Goal: Transaction & Acquisition: Obtain resource

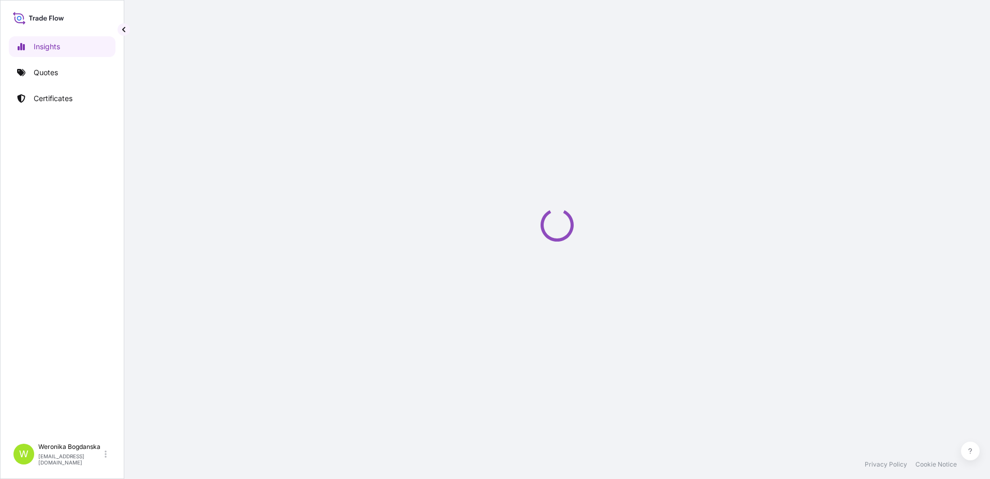
select select "2025"
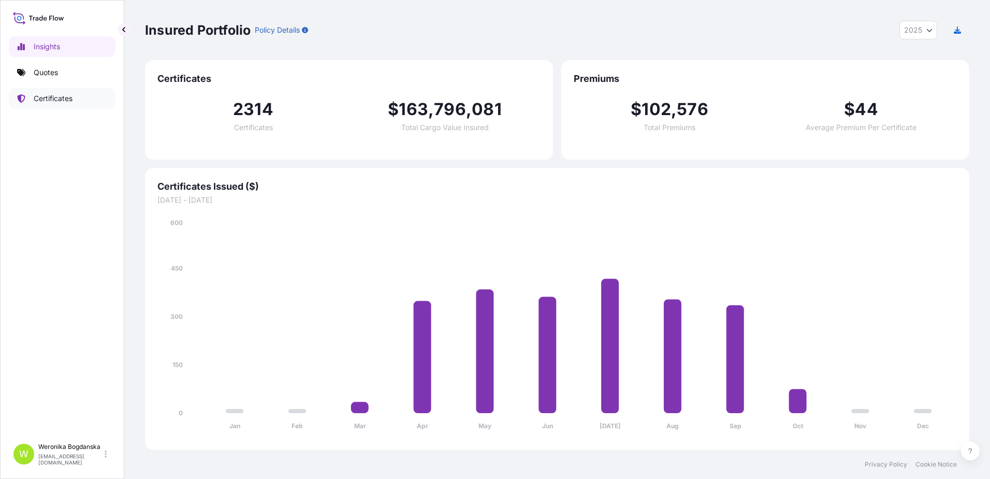
click at [71, 100] on p "Certificates" at bounding box center [53, 98] width 39 height 10
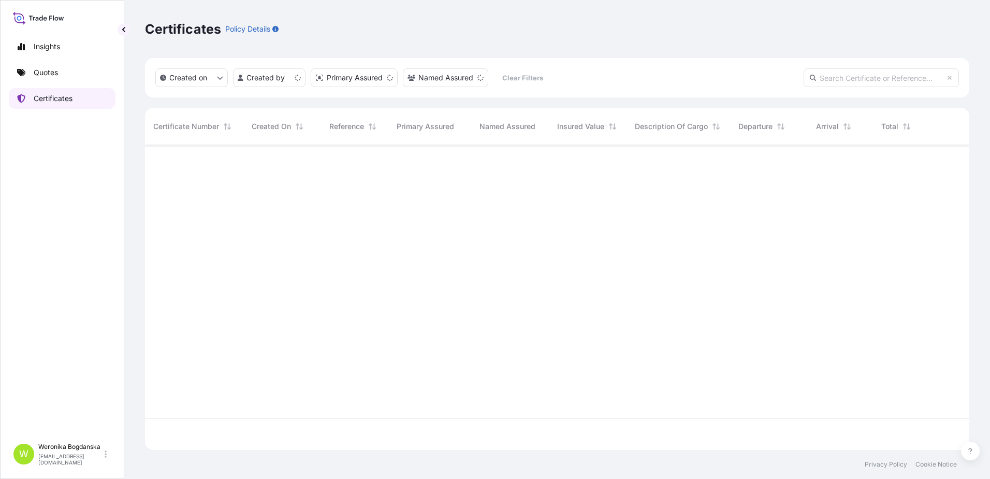
scroll to position [303, 817]
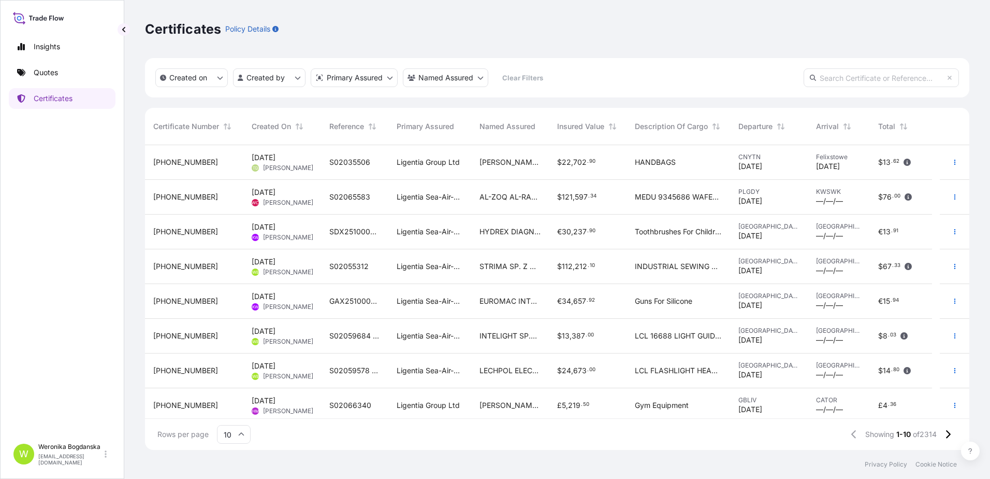
click at [35, 78] on link "Quotes" at bounding box center [62, 72] width 107 height 21
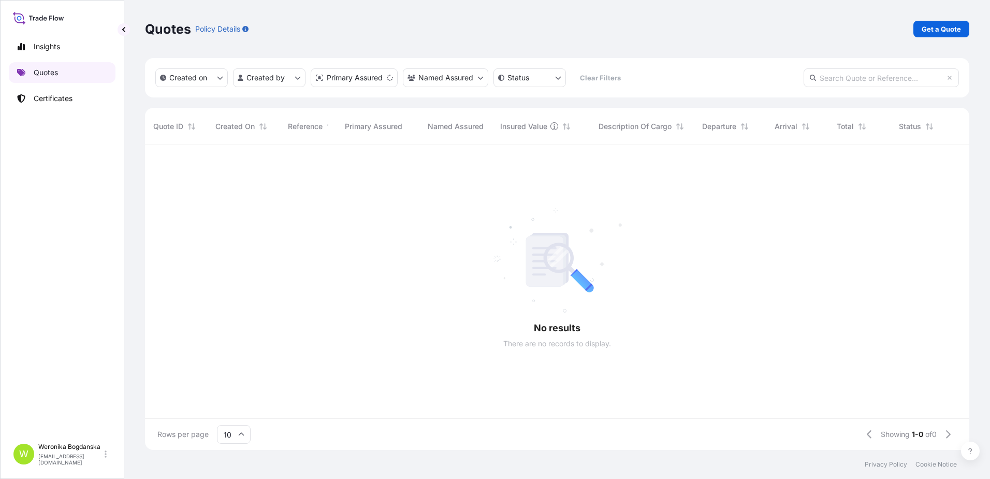
scroll to position [303, 817]
click at [947, 39] on div "Quotes Policy Details Get a Quote" at bounding box center [557, 29] width 825 height 58
click at [955, 34] on link "Get a Quote" at bounding box center [942, 29] width 56 height 17
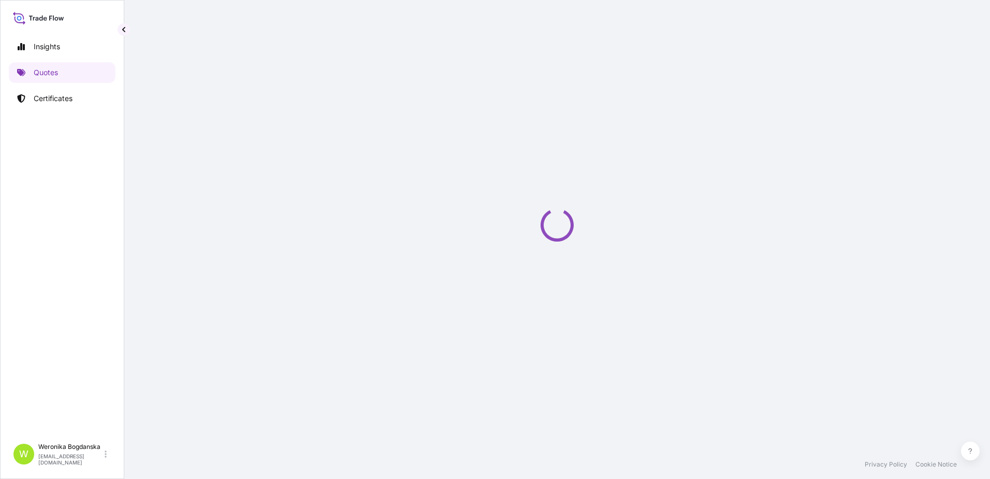
select select "Sea"
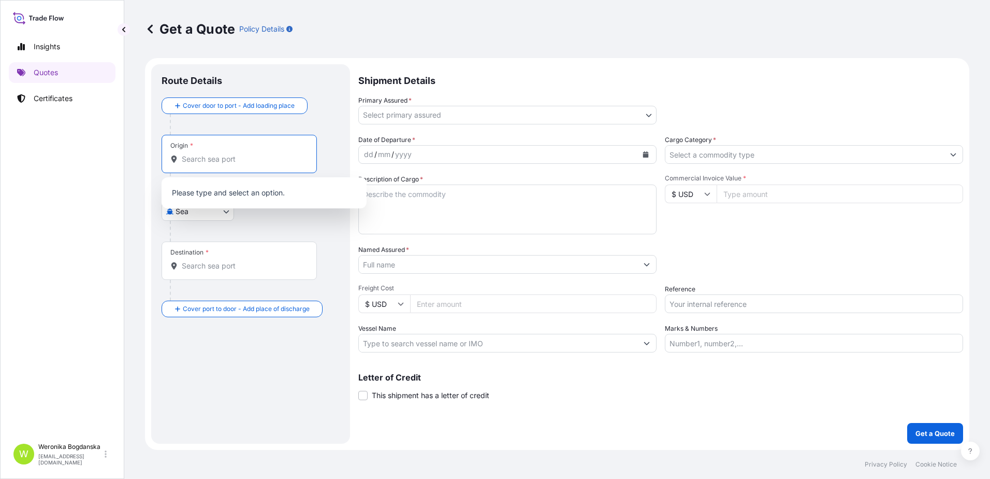
click at [236, 155] on input "Origin *" at bounding box center [243, 159] width 122 height 10
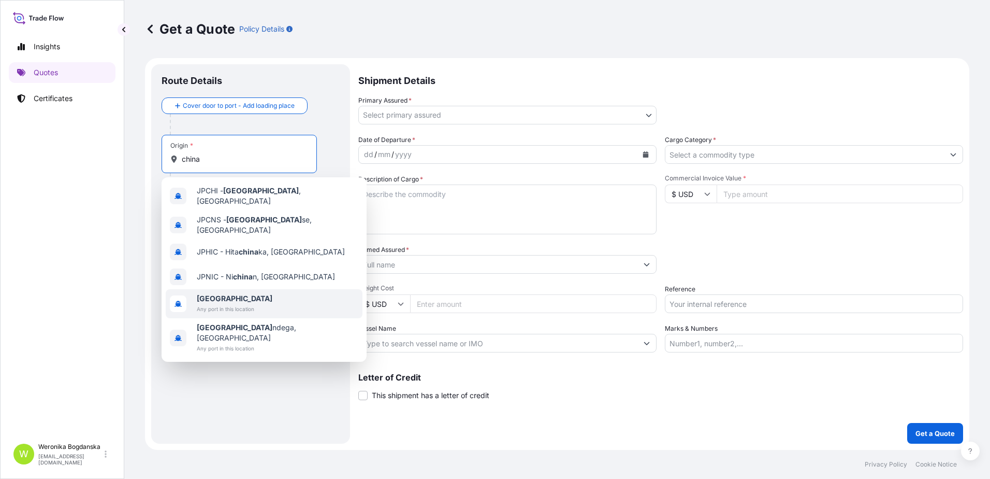
click at [219, 293] on span "[GEOGRAPHIC_DATA]" at bounding box center [235, 298] width 76 height 10
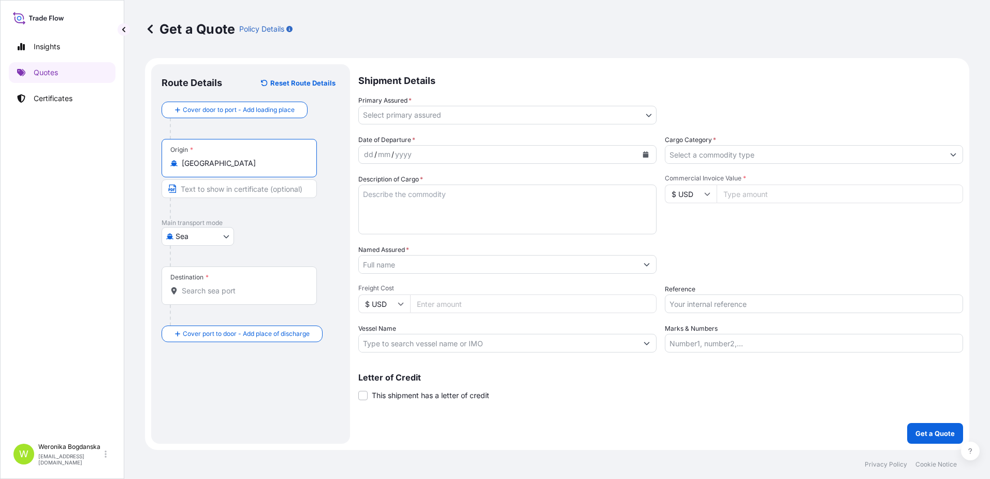
type input "[GEOGRAPHIC_DATA]"
click at [223, 293] on input "Destination *" at bounding box center [243, 290] width 122 height 10
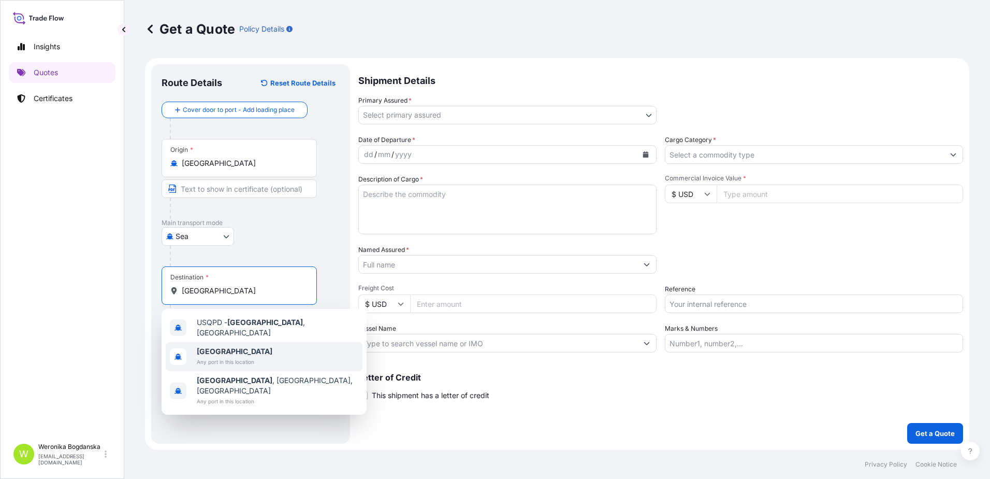
click at [234, 351] on span "[GEOGRAPHIC_DATA]" at bounding box center [235, 351] width 76 height 10
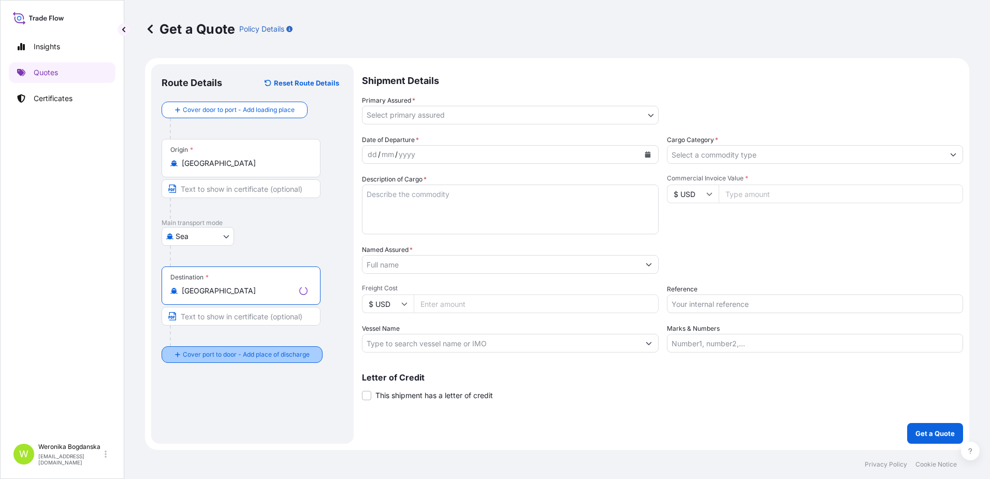
type input "[GEOGRAPHIC_DATA]"
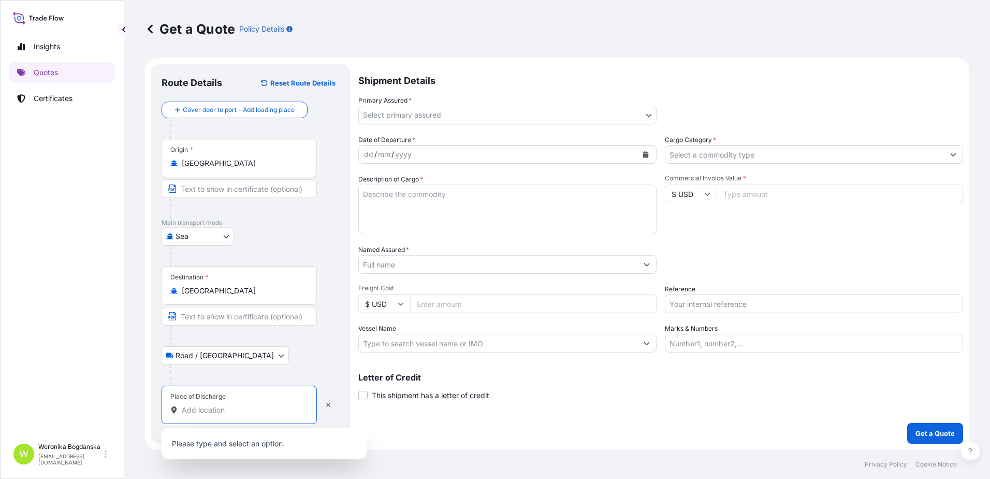
click at [229, 413] on input "Place of Discharge" at bounding box center [243, 410] width 122 height 10
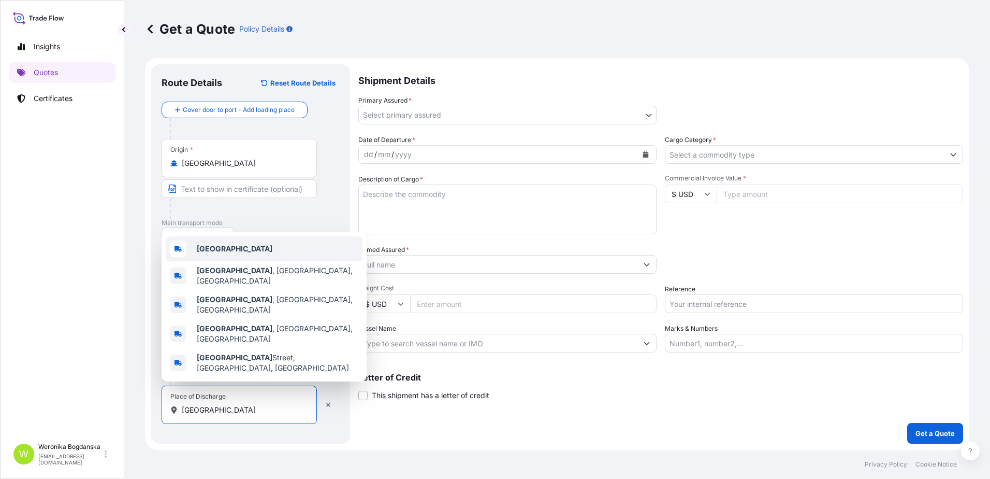
click at [224, 261] on div "[GEOGRAPHIC_DATA]" at bounding box center [264, 248] width 197 height 25
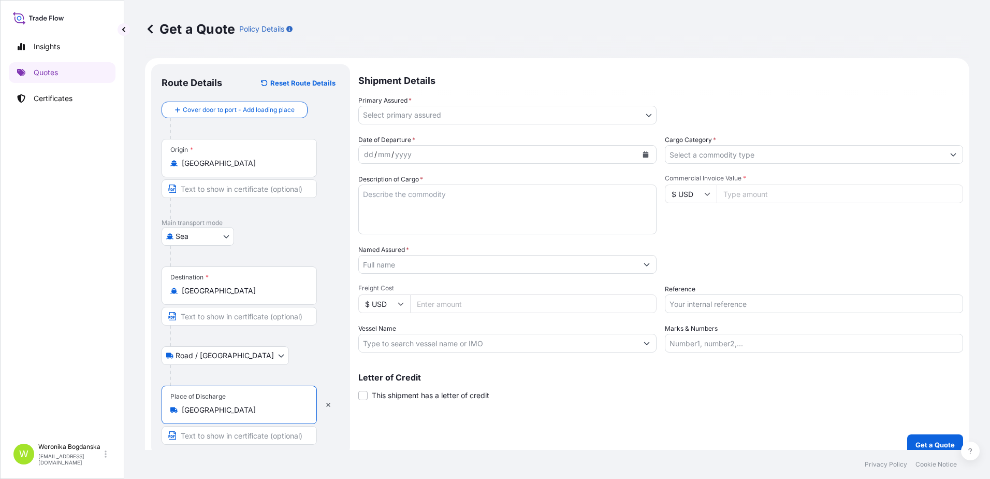
type input "[GEOGRAPHIC_DATA]"
click at [497, 115] on body "0 options available. 5 options available. Insights Quotes Certificates W [PERSO…" at bounding box center [495, 239] width 990 height 479
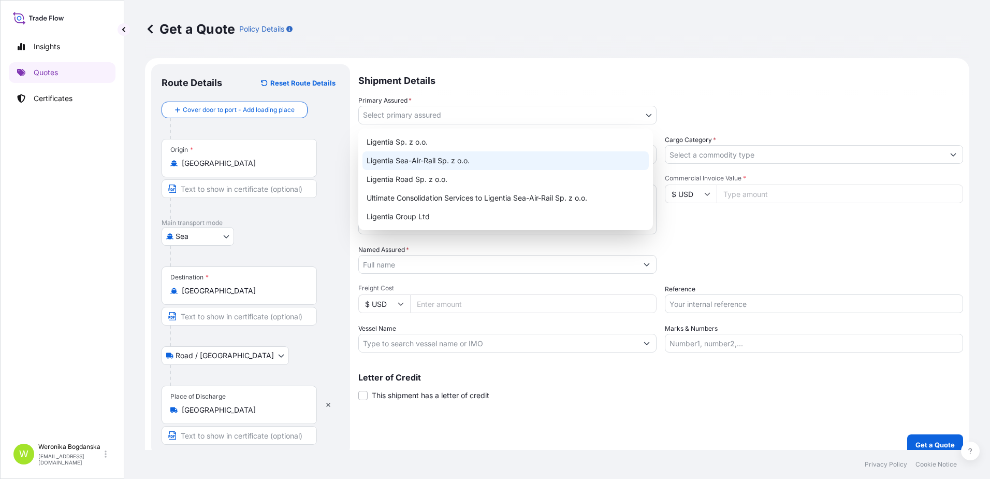
click at [448, 156] on div "Ligentia Sea-Air-Rail Sp. z o.o." at bounding box center [506, 160] width 286 height 19
select select "31440"
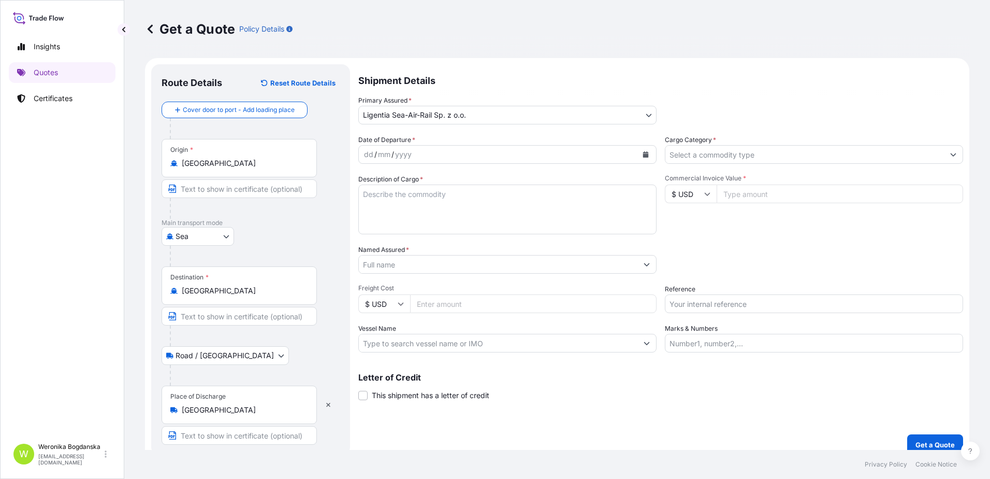
click at [647, 154] on button "Calendar" at bounding box center [646, 154] width 17 height 17
click at [643, 156] on icon "Calendar" at bounding box center [646, 154] width 6 height 6
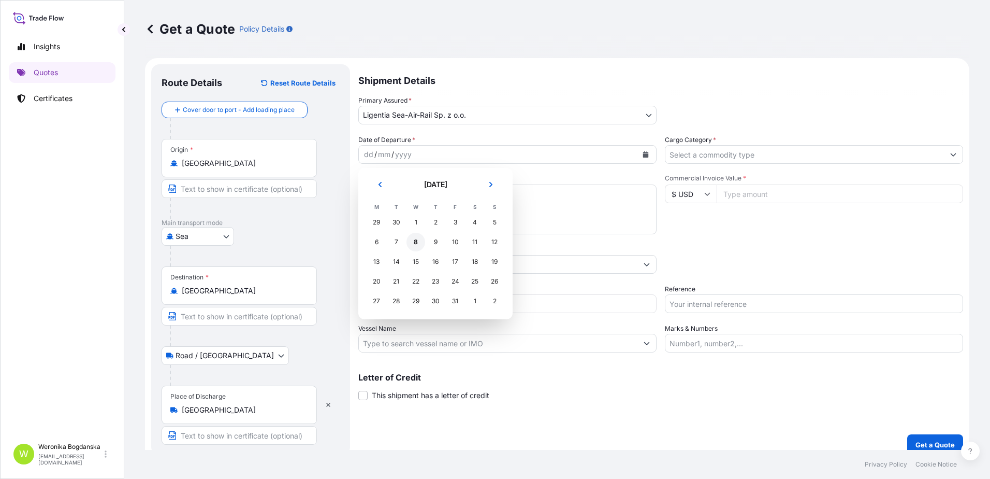
click at [422, 242] on div "8" at bounding box center [416, 242] width 19 height 19
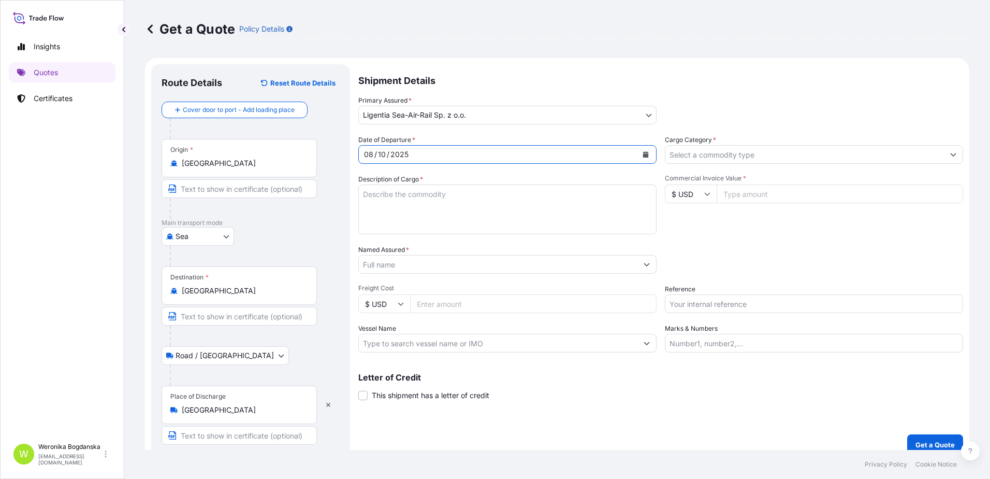
click at [763, 156] on input "Cargo Category *" at bounding box center [805, 154] width 279 height 19
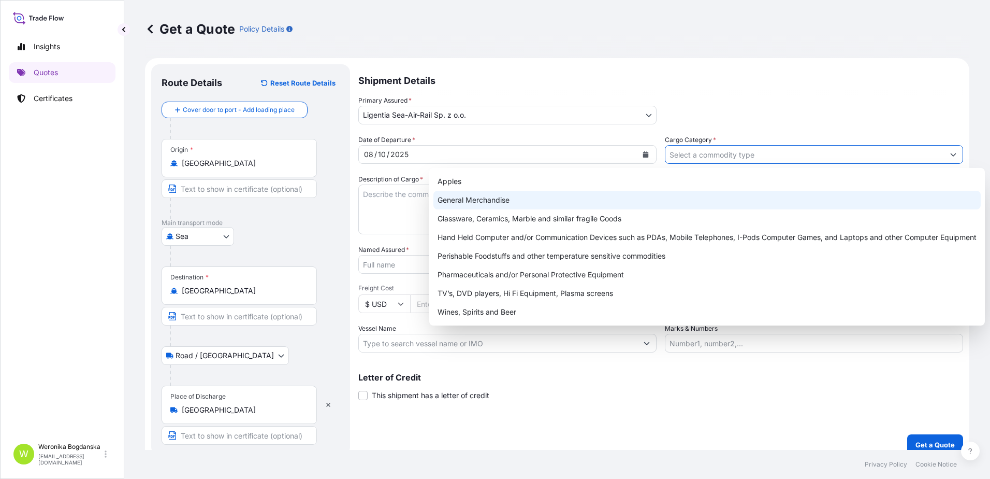
click at [482, 195] on div "General Merchandise" at bounding box center [708, 200] width 548 height 19
type input "General Merchandise"
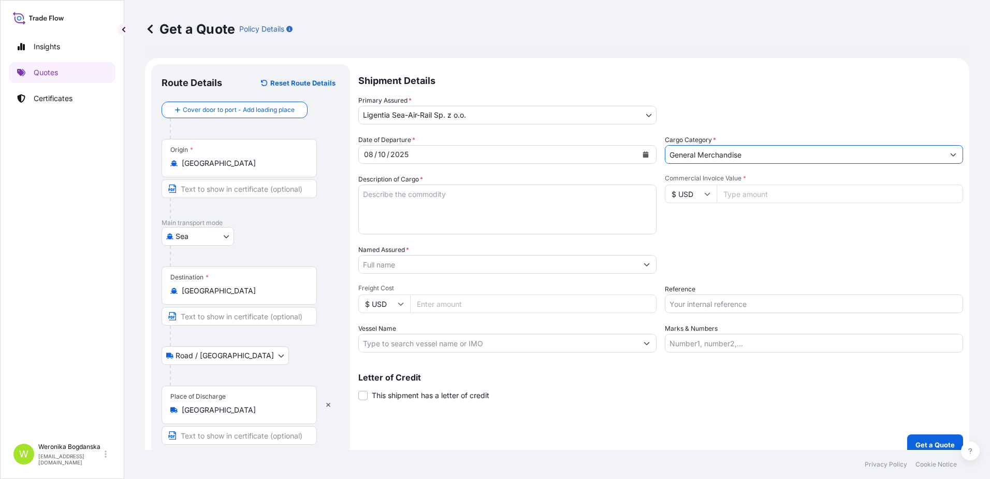
click at [725, 307] on input "Reference" at bounding box center [814, 303] width 298 height 19
paste input "S02040287"
type input "S02040287"
click at [408, 200] on textarea "Description of Cargo *" at bounding box center [507, 209] width 298 height 50
paste textarea "SLIDE ON CAMPER SHELL"
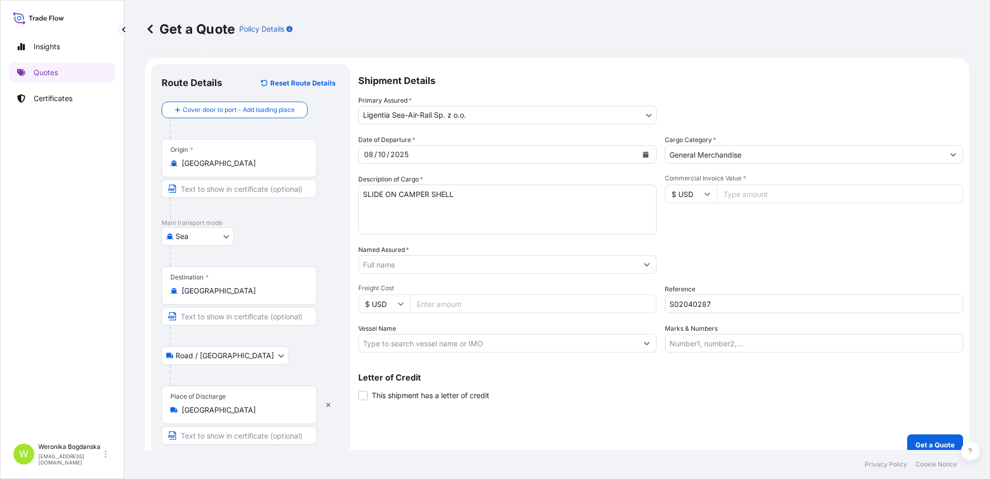
click at [435, 213] on textarea "SLIDE ON CAMPER SHELL" at bounding box center [507, 209] width 298 height 50
paste textarea "MODEOOLU0452517 OOLKQZ2258 20GP 1260.00 KG 23.00 M3 2 PKG"
click at [385, 207] on textarea "SLIDE ON CAMPER SHELL MODEOOLU0452517 OOLKQZ2258 20GP 1260.00 KG 23.00 M3 2 PKG" at bounding box center [507, 209] width 298 height 50
type textarea "SLIDE ON CAMPER SHELL OOLU0452517 OOLKQZ2258 20GP 1260.00 KG 23.00 M3 2 PKG"
click at [806, 193] on input "Commercial Invoice Value *" at bounding box center [840, 193] width 247 height 19
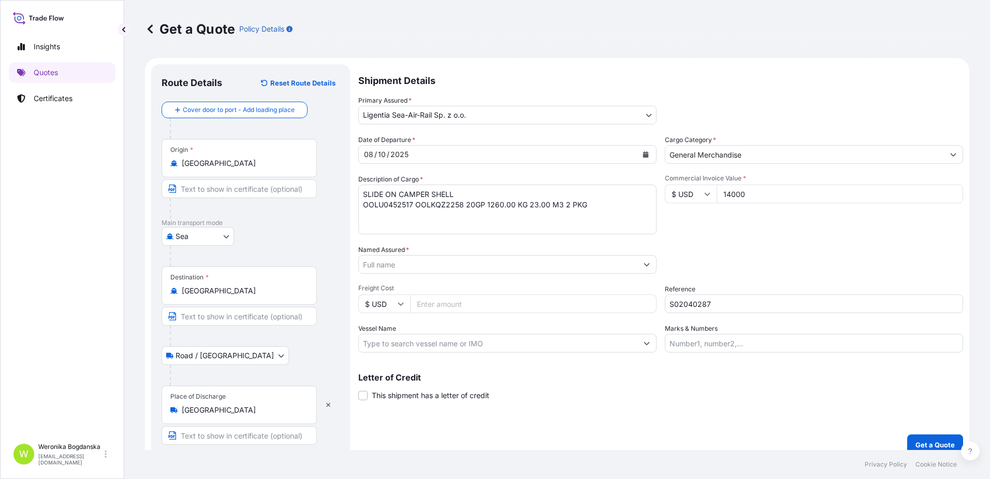
type input "14000"
click at [508, 261] on input "Named Assured *" at bounding box center [498, 264] width 279 height 19
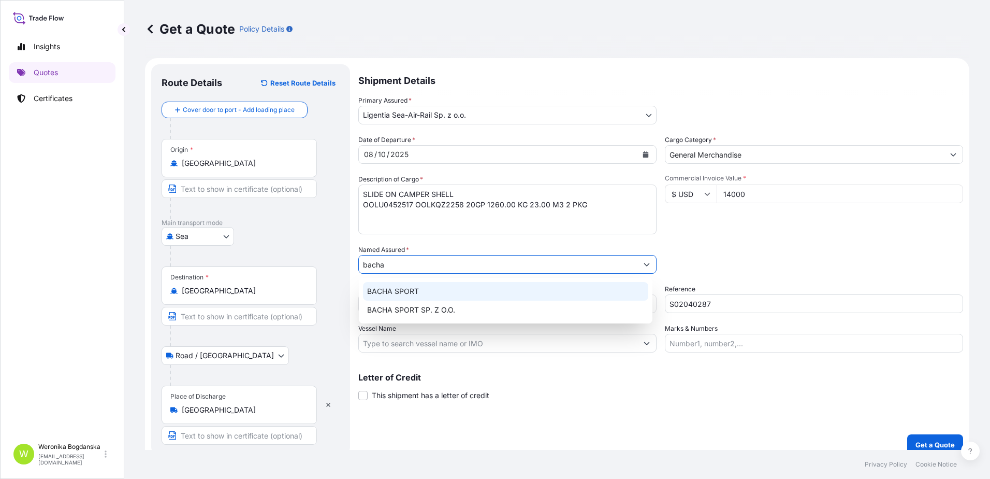
click at [466, 290] on div "BACHA SPORT" at bounding box center [505, 291] width 285 height 19
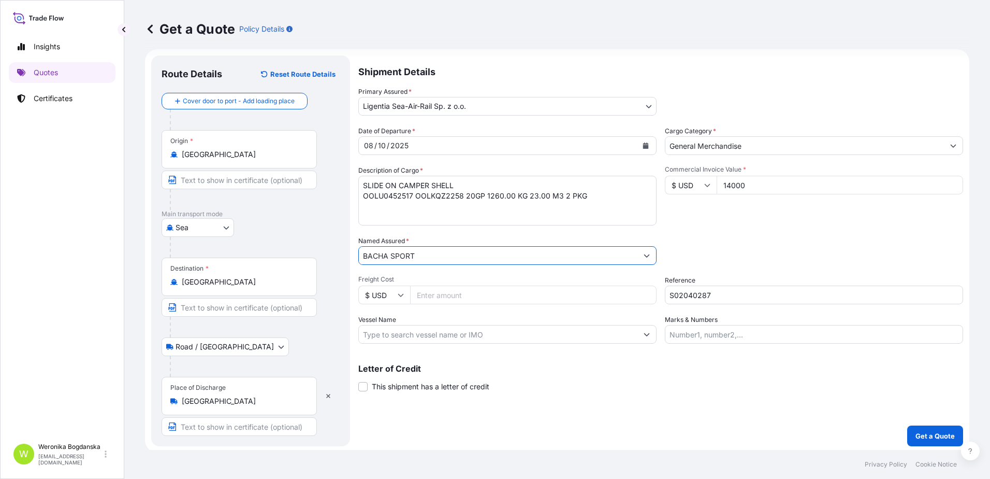
scroll to position [11, 0]
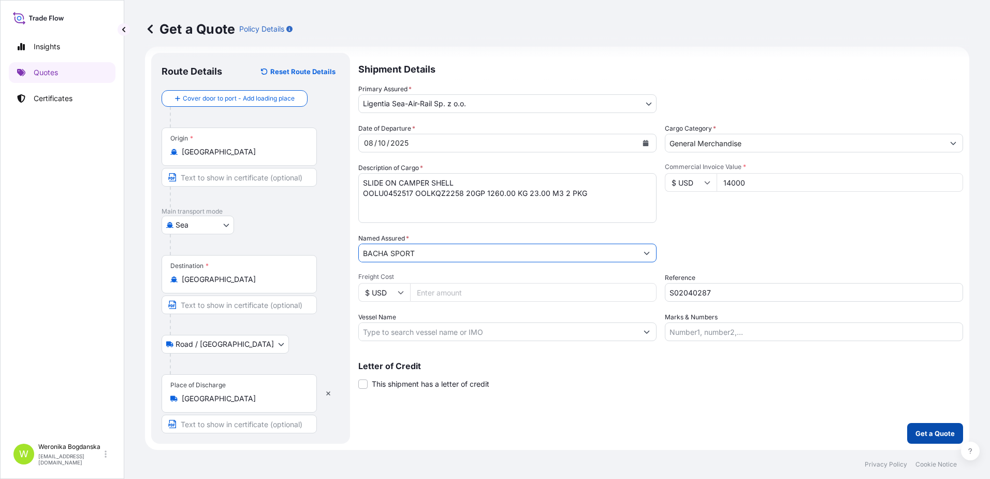
type input "BACHA SPORT"
click at [932, 438] on button "Get a Quote" at bounding box center [936, 433] width 56 height 21
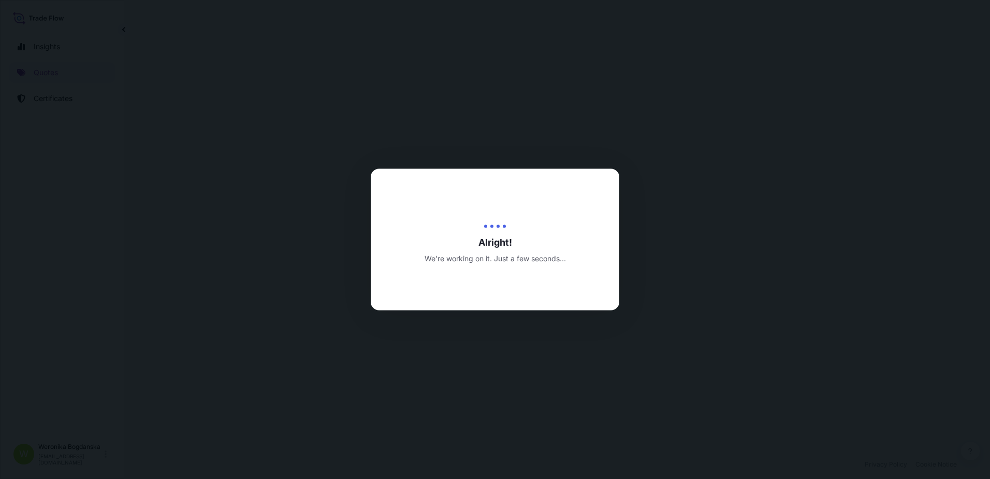
select select "Sea"
select select "Road / [GEOGRAPHIC_DATA]"
select select "31440"
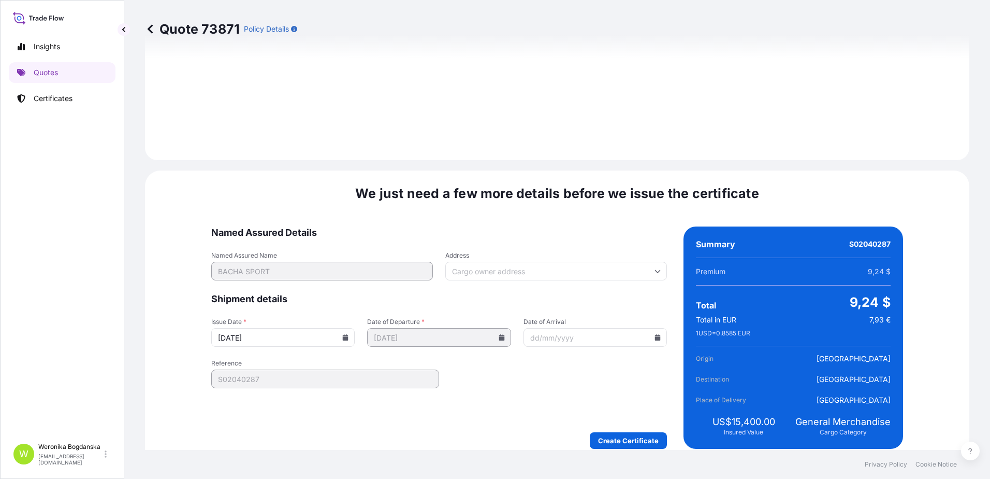
scroll to position [1265, 0]
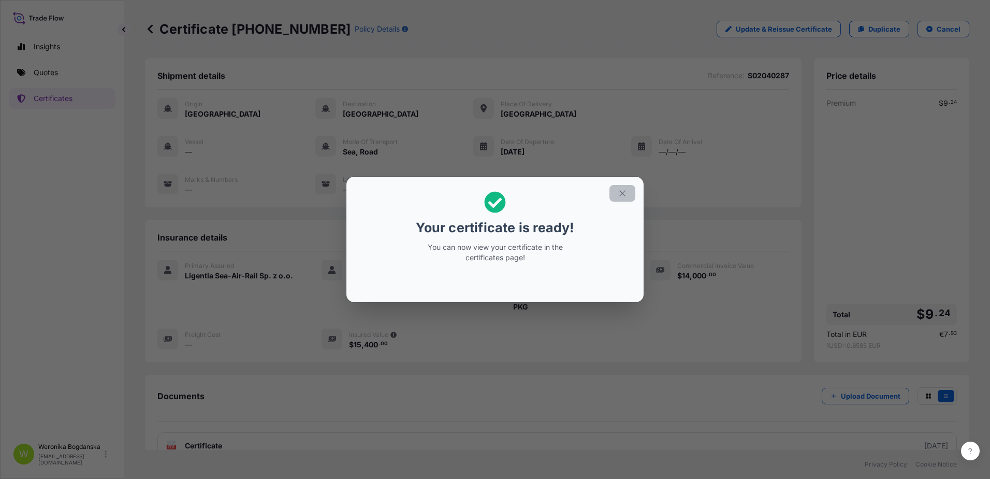
click at [617, 189] on button "button" at bounding box center [623, 193] width 26 height 17
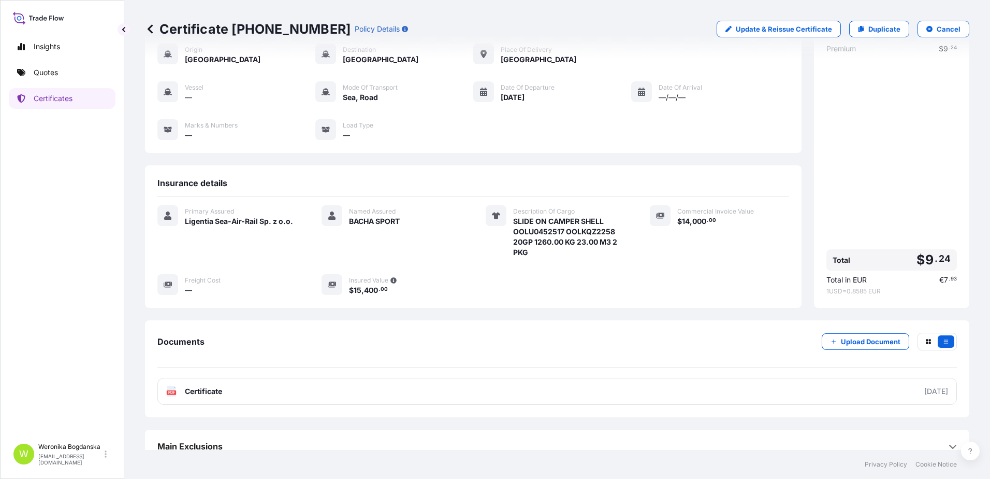
scroll to position [67, 0]
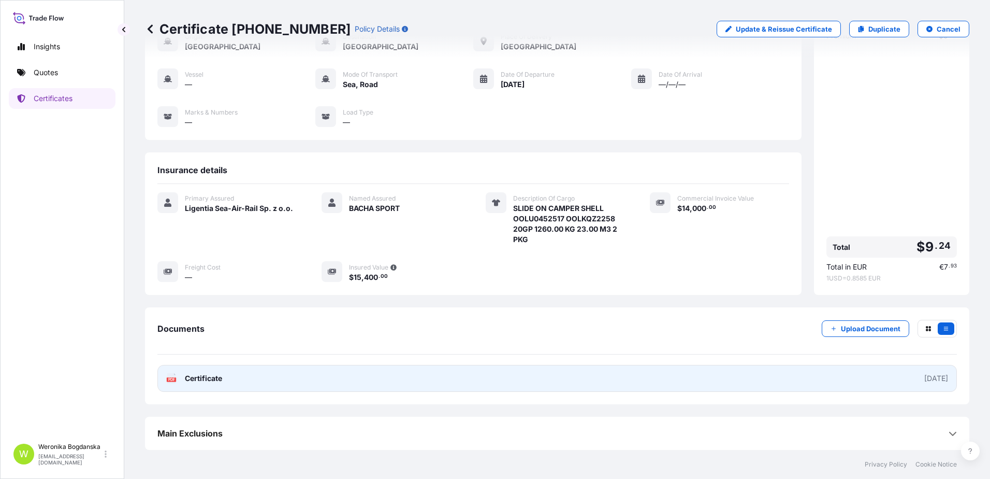
click at [657, 378] on link "PDF Certificate [DATE]" at bounding box center [557, 378] width 800 height 27
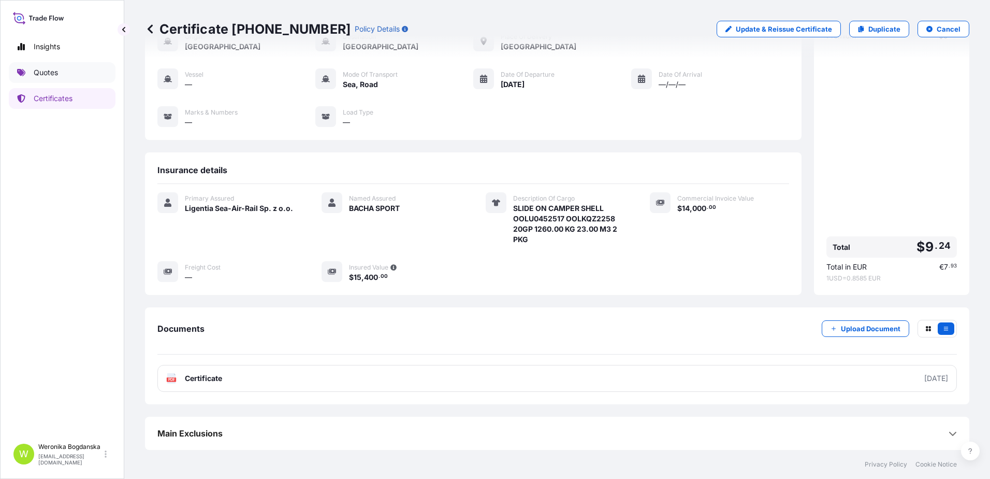
click at [50, 75] on p "Quotes" at bounding box center [46, 72] width 24 height 10
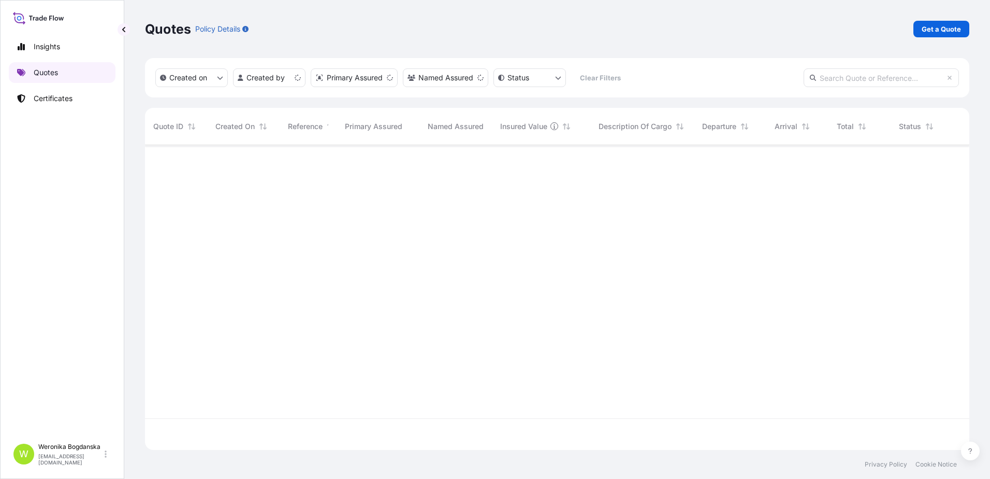
scroll to position [303, 817]
click at [932, 30] on p "Get a Quote" at bounding box center [941, 29] width 39 height 10
select select "Sea"
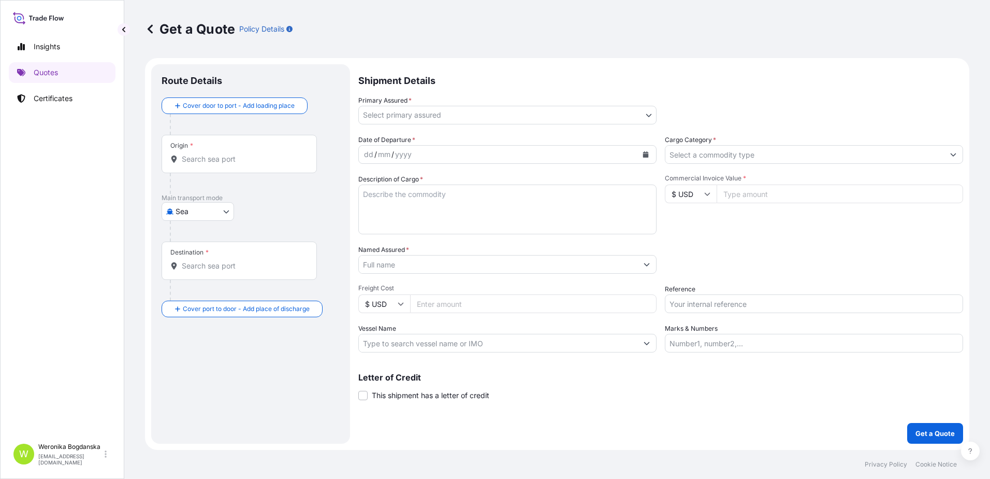
click at [257, 161] on input "Origin *" at bounding box center [243, 159] width 122 height 10
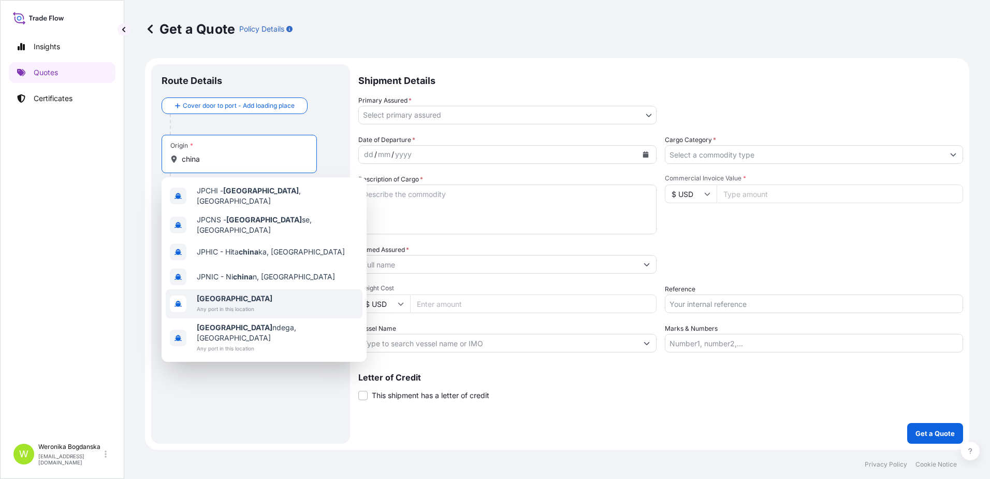
click at [244, 293] on span "[GEOGRAPHIC_DATA]" at bounding box center [235, 298] width 76 height 10
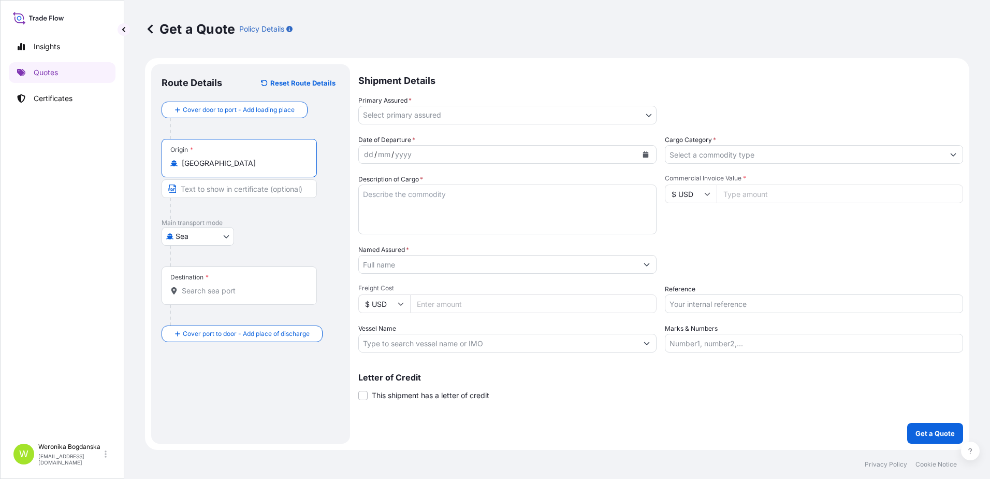
type input "[GEOGRAPHIC_DATA]"
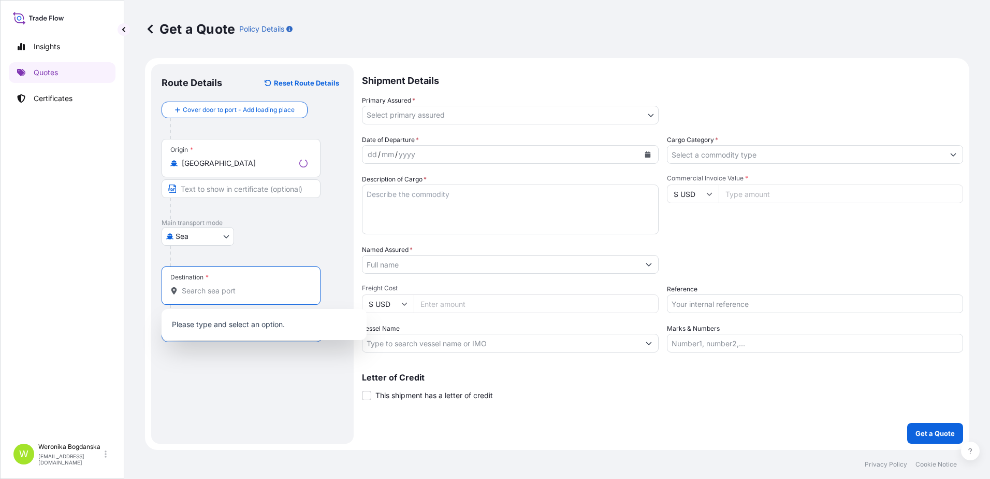
click at [244, 291] on input "Destination *" at bounding box center [245, 290] width 126 height 10
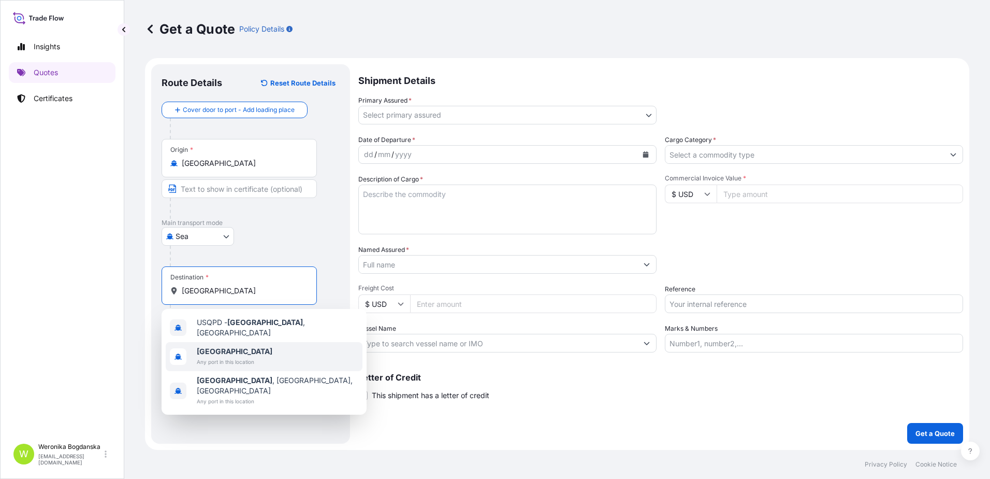
click at [231, 361] on span "Any port in this location" at bounding box center [235, 361] width 76 height 10
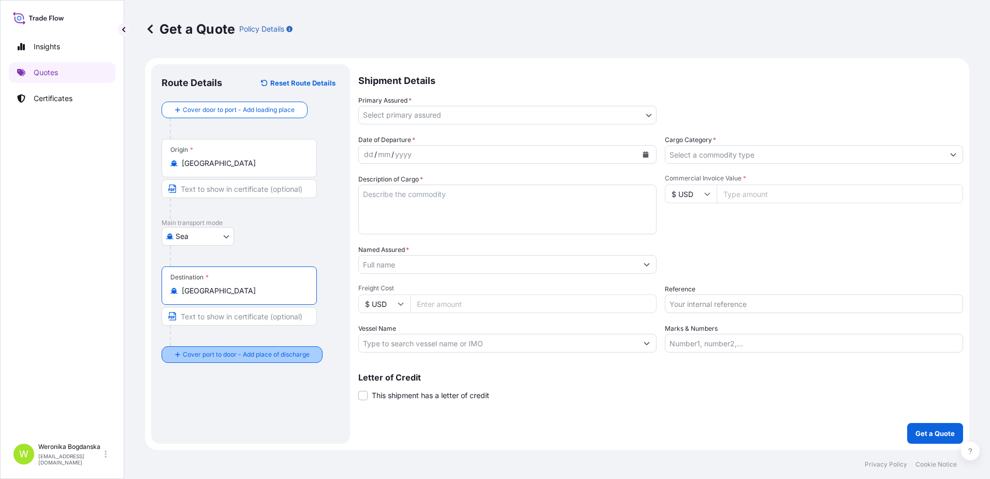
type input "[GEOGRAPHIC_DATA]"
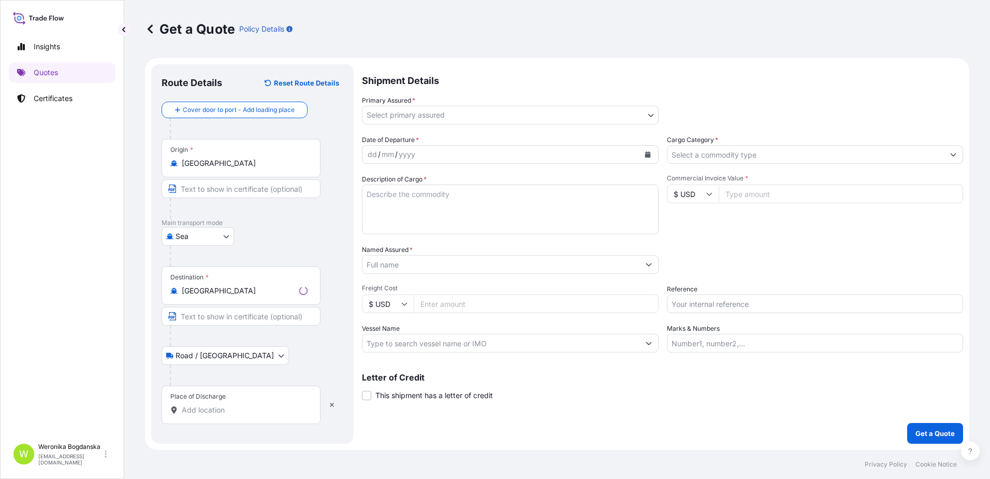
click at [239, 413] on input "Place of Discharge" at bounding box center [245, 410] width 126 height 10
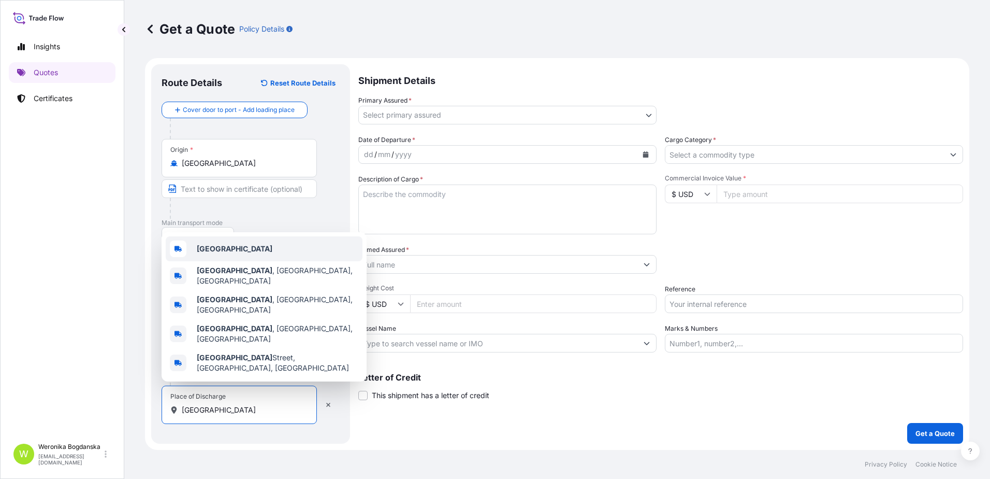
click at [230, 260] on div "[GEOGRAPHIC_DATA]" at bounding box center [264, 248] width 197 height 25
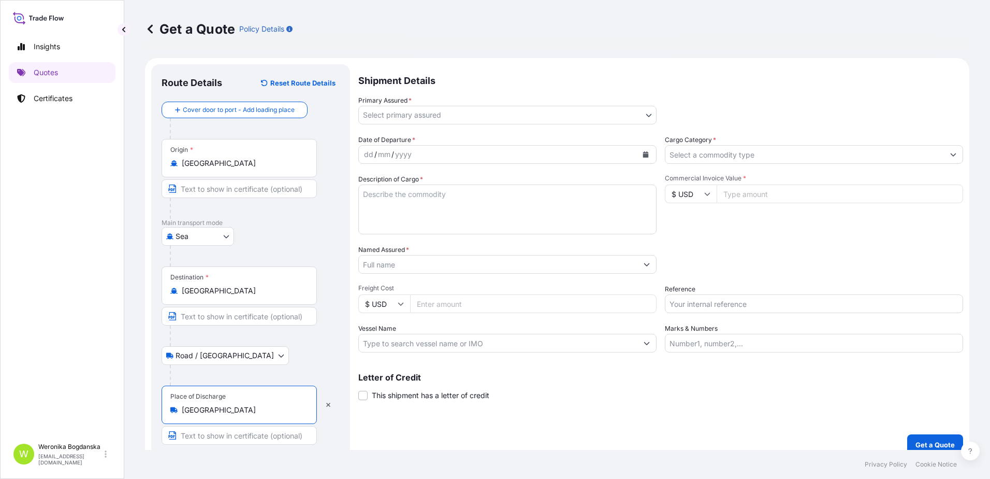
type input "[GEOGRAPHIC_DATA]"
click at [507, 114] on body "3 options available. 0 options available. 5 options available. Insights Quotes …" at bounding box center [495, 239] width 990 height 479
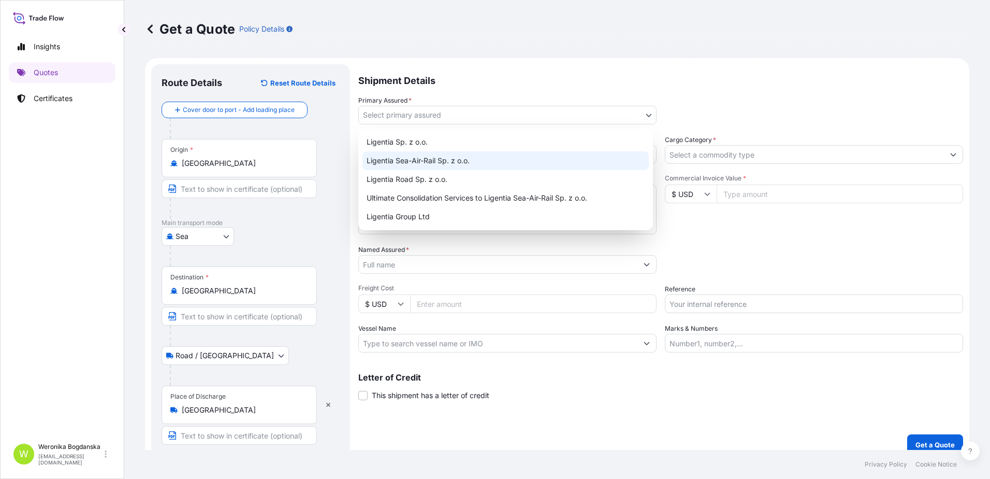
click at [474, 166] on div "Ligentia Sea-Air-Rail Sp. z o.o." at bounding box center [506, 160] width 286 height 19
select select "31440"
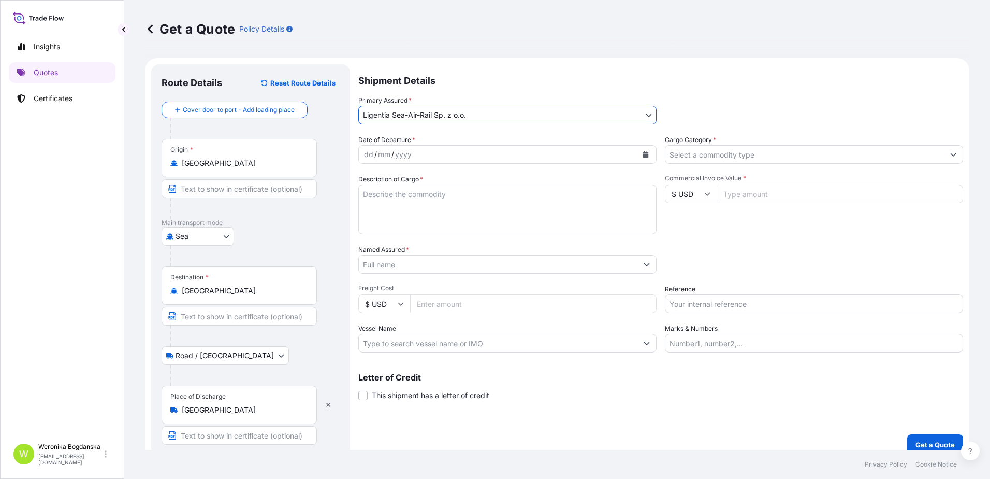
click at [643, 153] on icon "Calendar" at bounding box center [646, 154] width 6 height 6
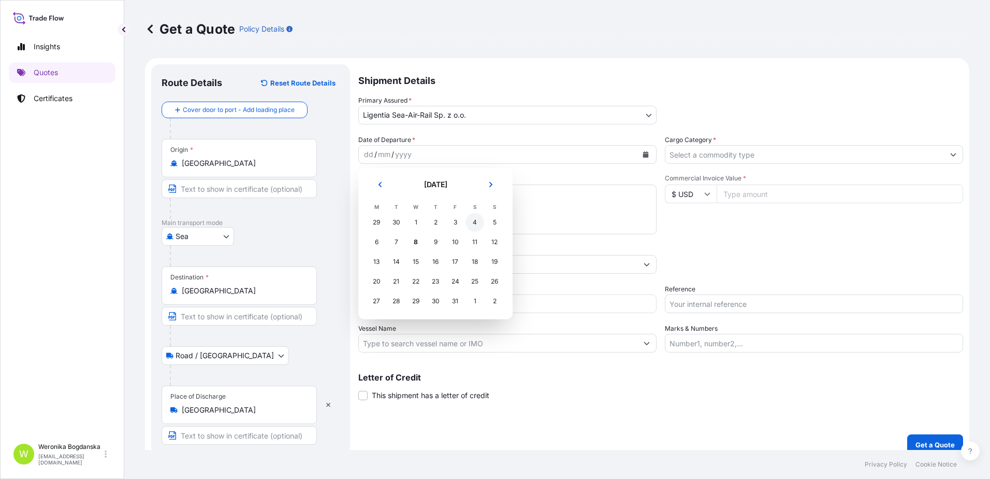
click at [476, 224] on div "4" at bounding box center [475, 222] width 19 height 19
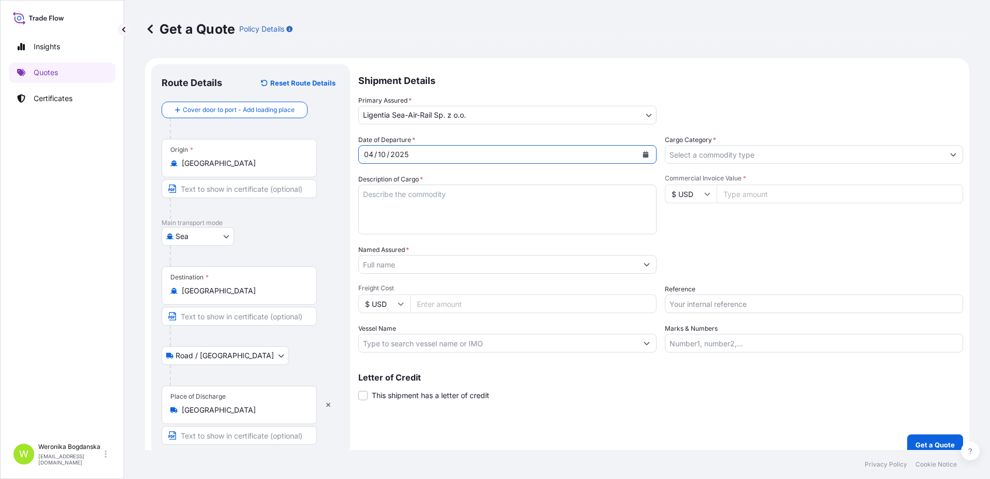
click at [770, 154] on input "Cargo Category *" at bounding box center [805, 154] width 279 height 19
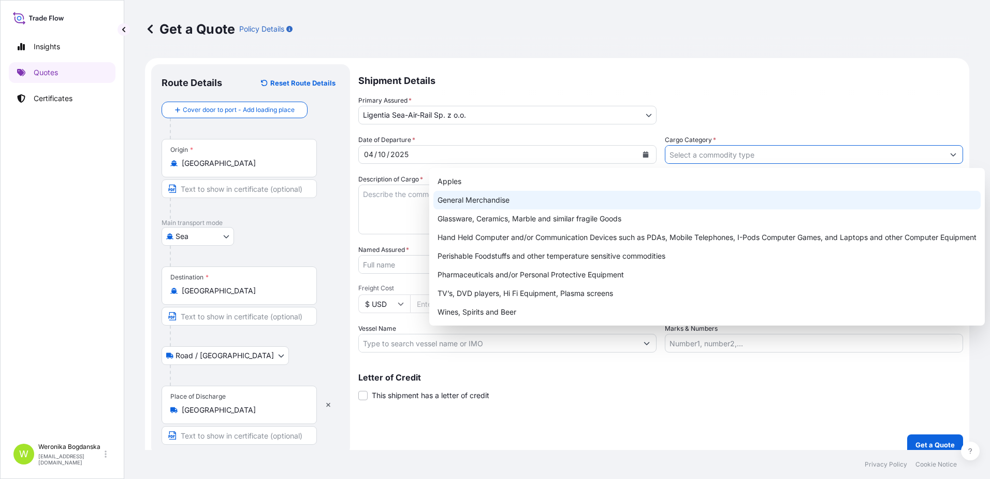
click at [502, 204] on div "General Merchandise" at bounding box center [708, 200] width 548 height 19
type input "General Merchandise"
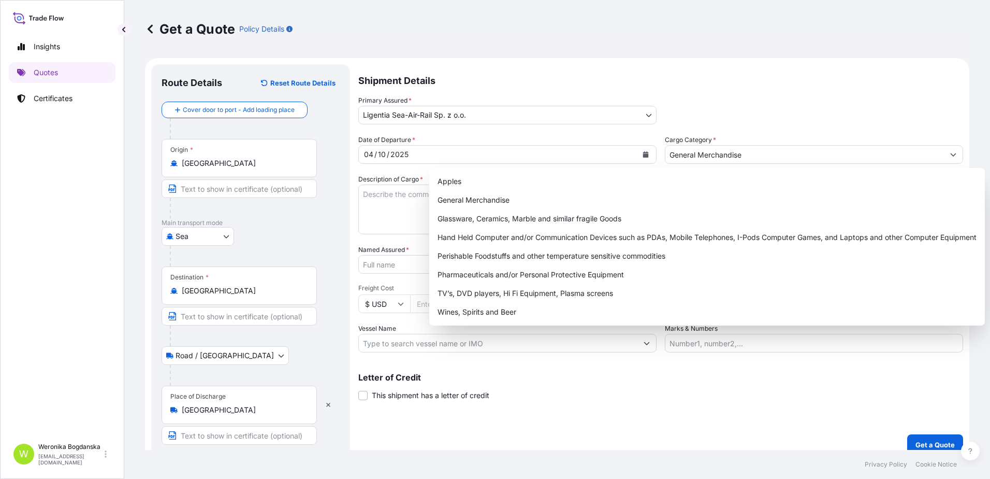
click at [304, 208] on div at bounding box center [243, 208] width 147 height 21
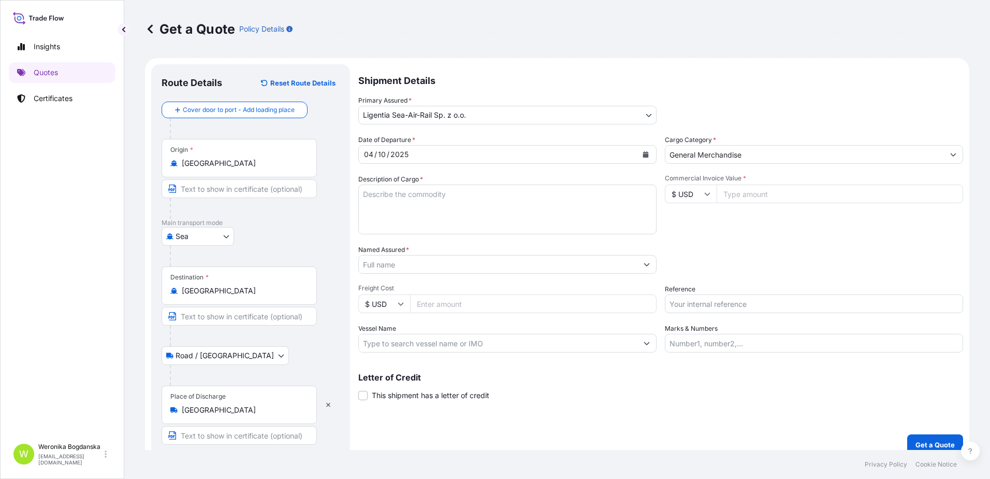
click at [380, 193] on textarea "Description of Cargo *" at bounding box center [507, 209] width 298 height 50
paste textarea "PLASTIC CONNECTORS"
click at [364, 194] on textarea "PLASTIC CONNECTORS" at bounding box center [507, 209] width 298 height 50
paste textarea "LCL16681"
click at [495, 205] on textarea "LCL16681 PLASTIC CONNECTORS" at bounding box center [507, 209] width 298 height 50
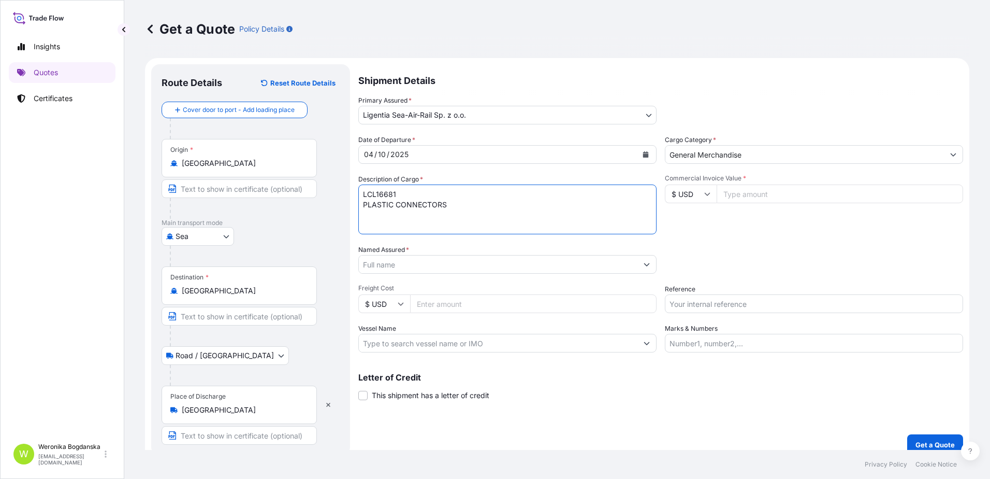
paste textarea "MEDU8900784"
type textarea "LCL16681 PLASTIC CONNECTORS MEDU8900784 40HC; 347 KGS; 1,140 CBM; 29 BOX"
click at [699, 305] on input "Reference" at bounding box center [814, 303] width 298 height 19
paste input "S02058939"
type input "S02058939 LCL"
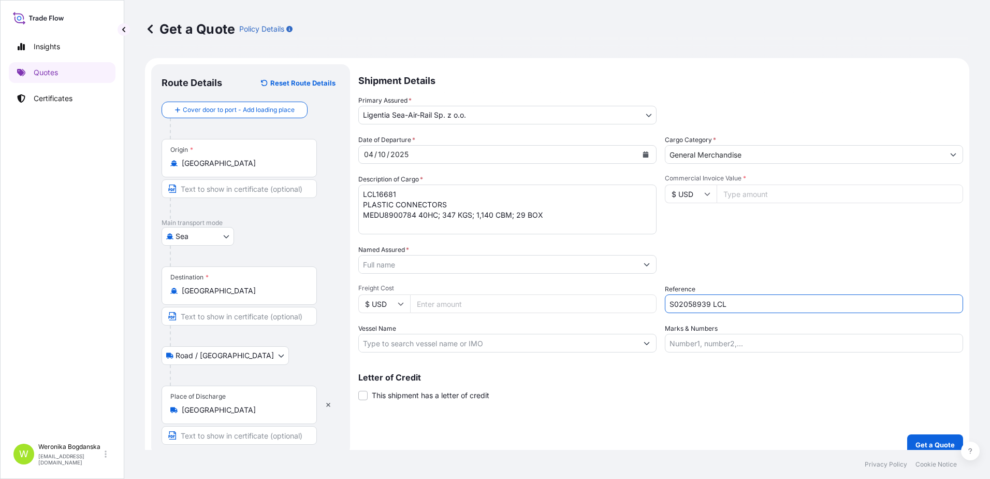
click at [584, 258] on input "Named Assured *" at bounding box center [498, 264] width 279 height 19
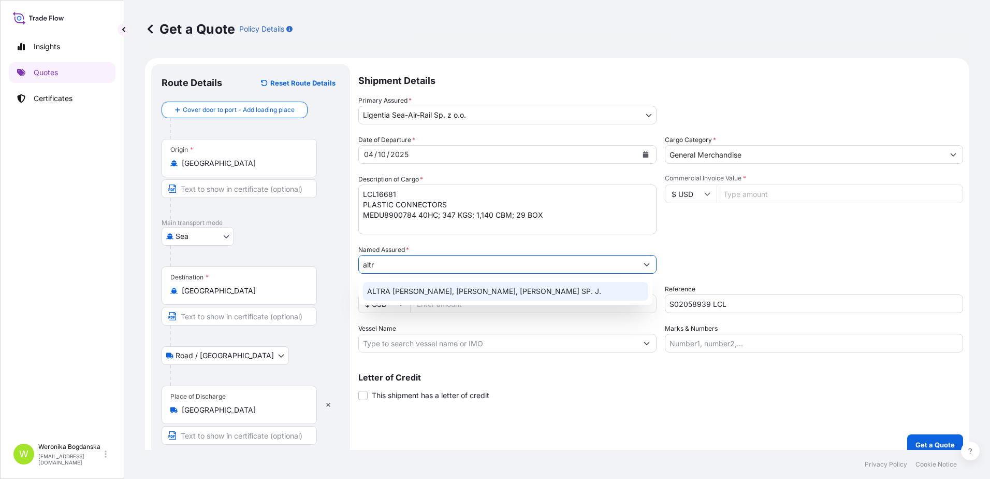
click at [435, 295] on span "ALTRA [PERSON_NAME], [PERSON_NAME], [PERSON_NAME] SP. J." at bounding box center [484, 291] width 234 height 10
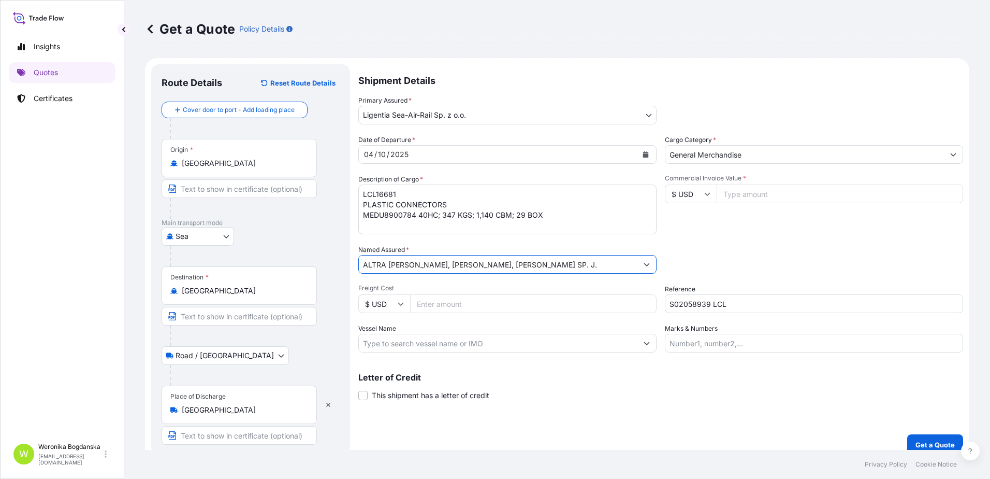
type input "ALTRA [PERSON_NAME], [PERSON_NAME], [PERSON_NAME] SP. J."
drag, startPoint x: 739, startPoint y: 195, endPoint x: 726, endPoint y: 195, distance: 13.0
click at [739, 195] on input "Commercial Invoice Value *" at bounding box center [840, 193] width 247 height 19
type input "7561.88"
click at [923, 440] on p "Get a Quote" at bounding box center [935, 444] width 39 height 10
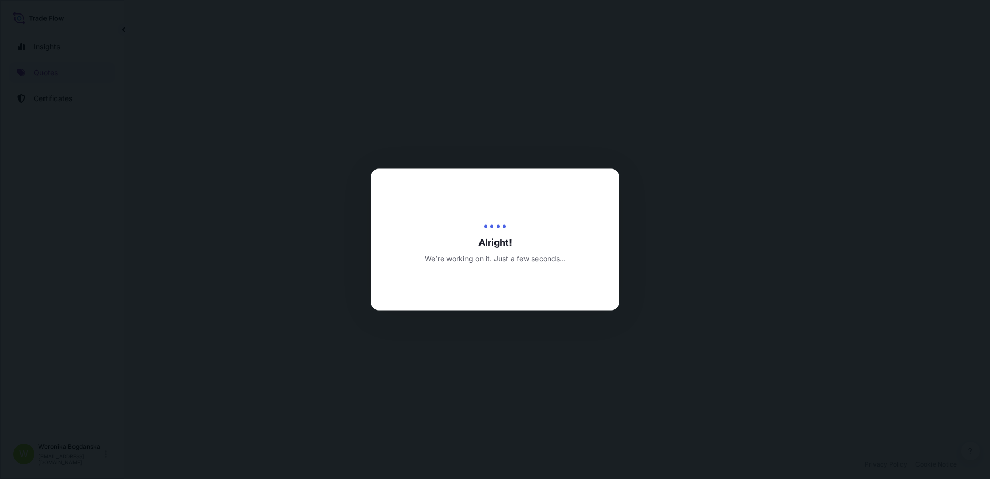
select select "Sea"
select select "Road / [GEOGRAPHIC_DATA]"
select select "31440"
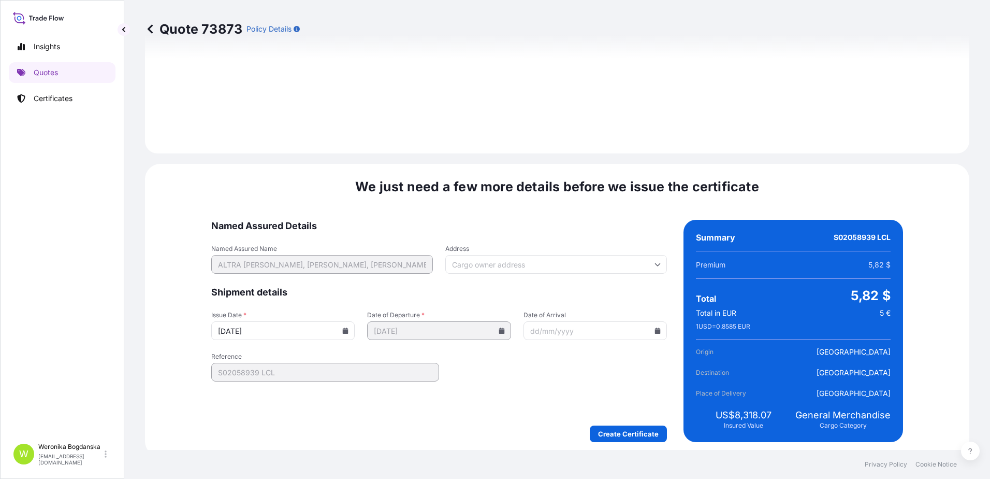
scroll to position [1265, 0]
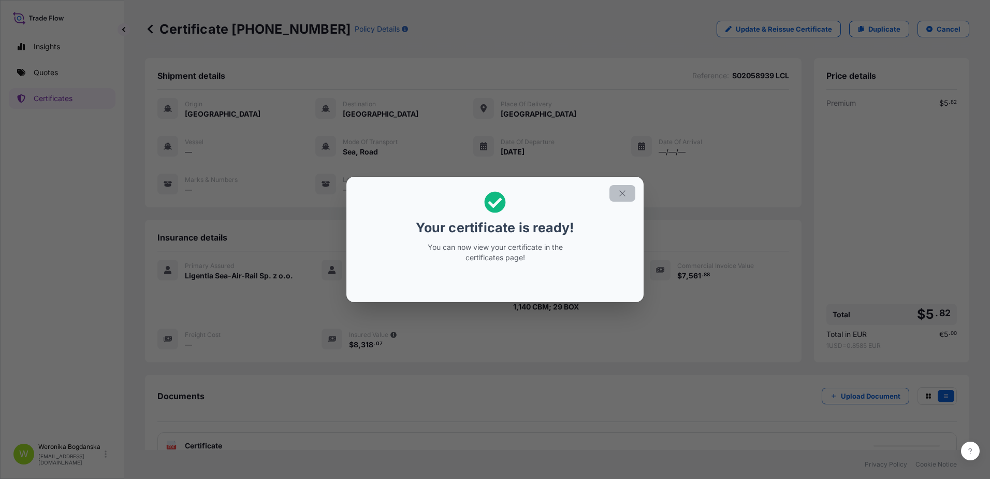
click at [624, 191] on icon "button" at bounding box center [622, 193] width 9 height 9
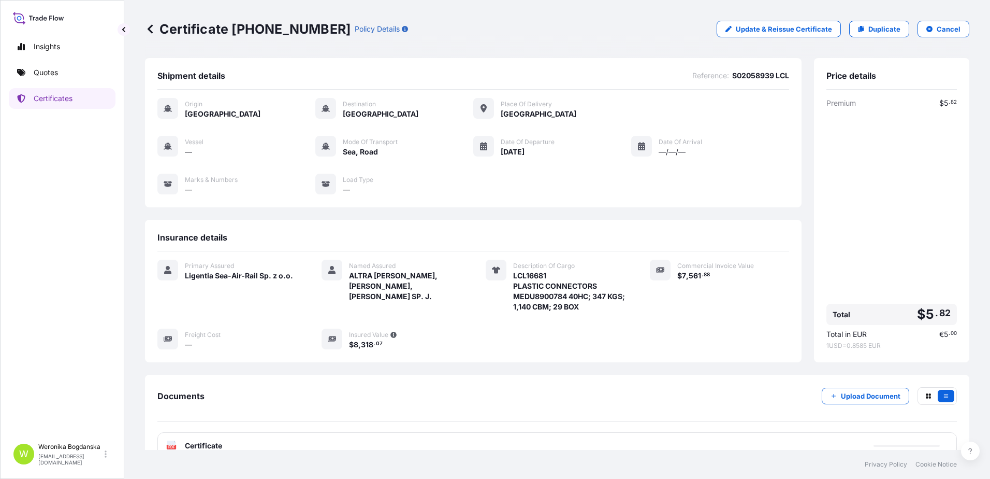
scroll to position [52, 0]
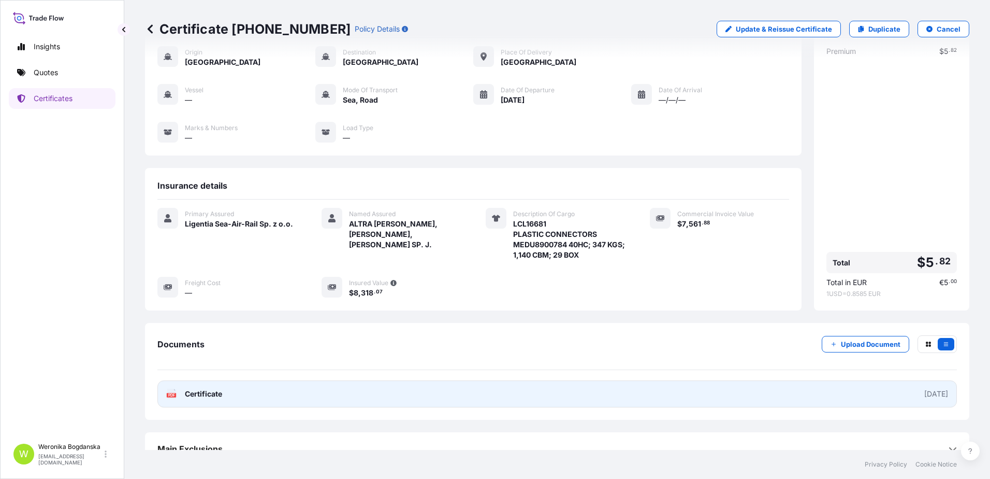
click at [586, 392] on link "PDF Certificate [DATE]" at bounding box center [557, 393] width 800 height 27
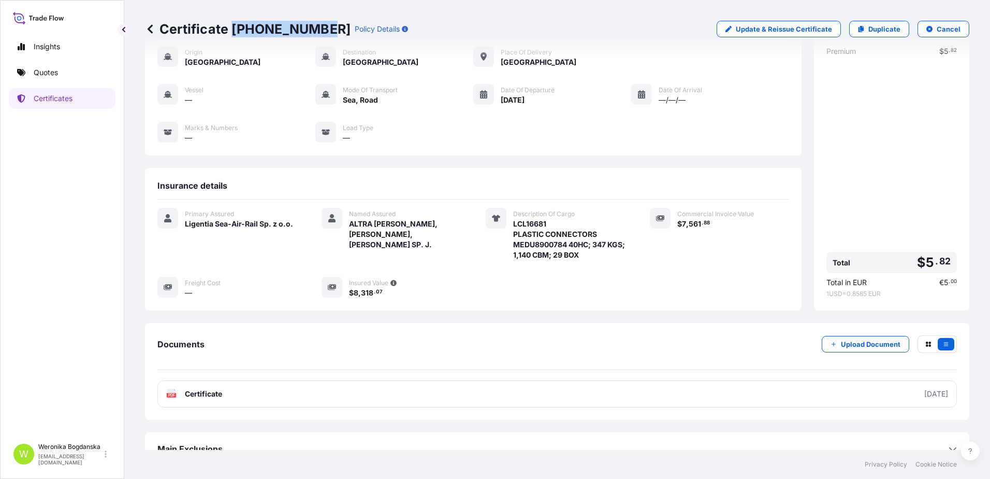
drag, startPoint x: 233, startPoint y: 31, endPoint x: 320, endPoint y: 30, distance: 87.0
click at [320, 30] on p "Certificate [PHONE_NUMBER]" at bounding box center [248, 29] width 206 height 17
copy p "[PHONE_NUMBER]"
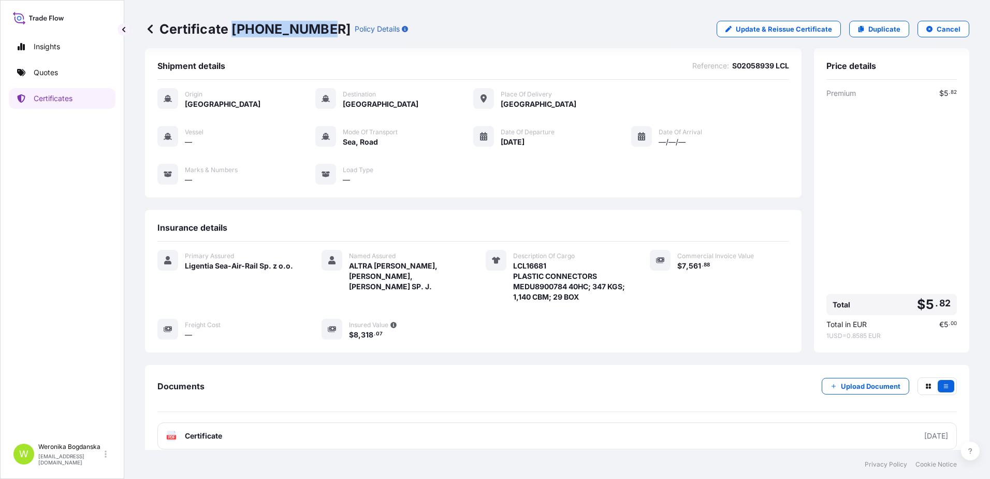
scroll to position [0, 0]
